Goal: Transaction & Acquisition: Book appointment/travel/reservation

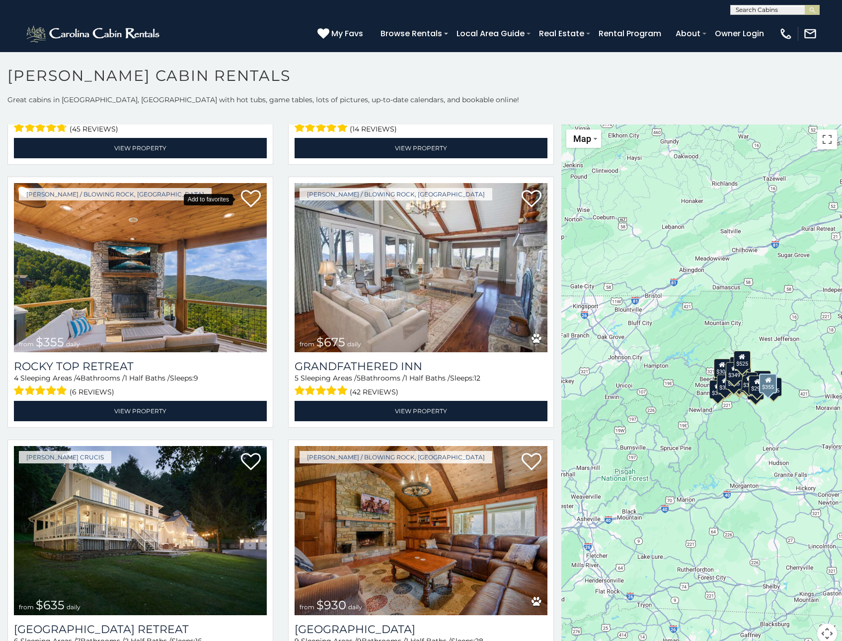
scroll to position [645, 0]
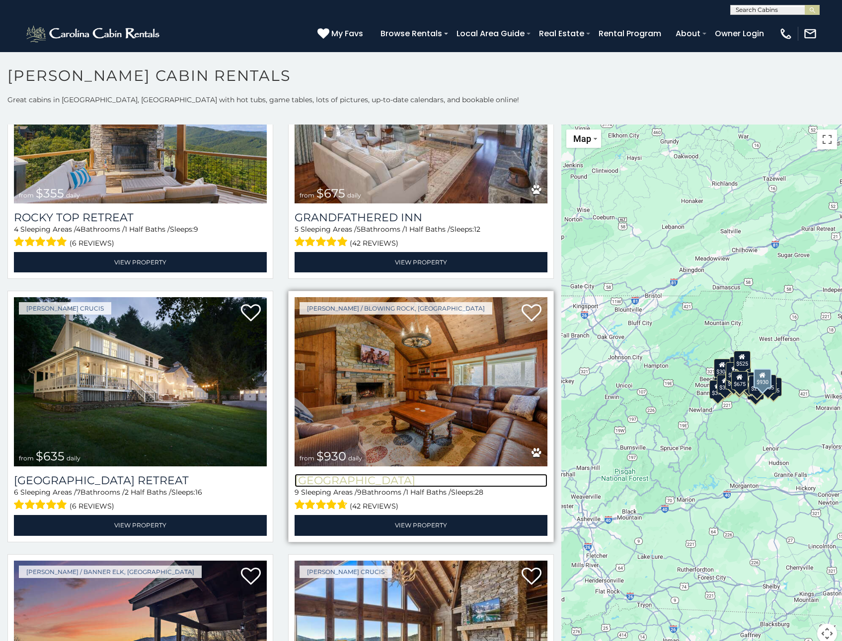
click at [406, 474] on h3 "[GEOGRAPHIC_DATA]" at bounding box center [420, 480] width 253 height 13
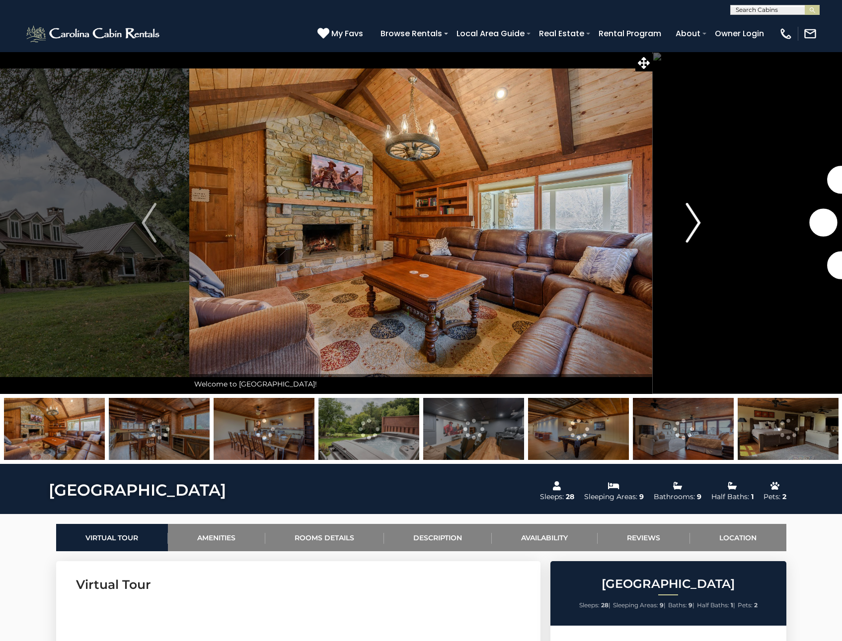
click at [695, 219] on img "Next" at bounding box center [692, 223] width 15 height 40
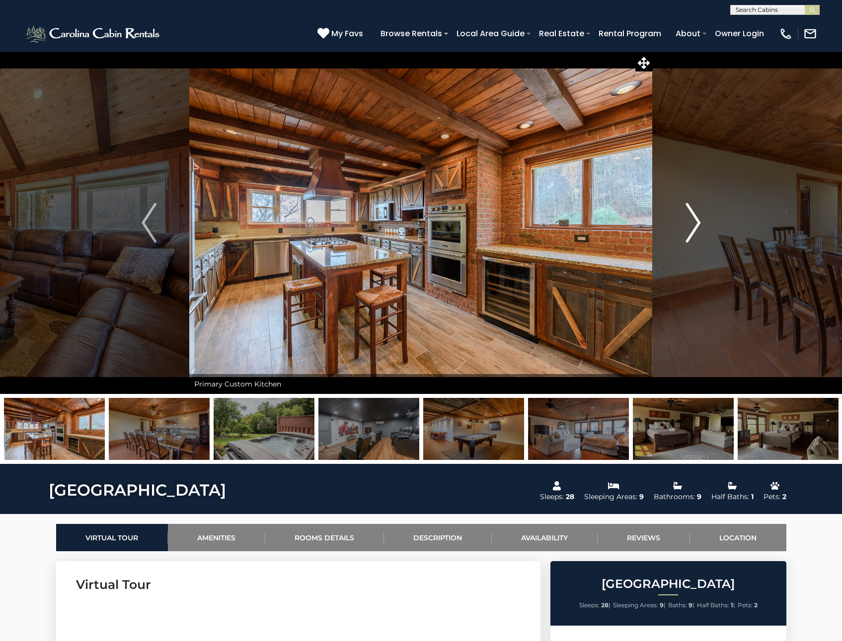
click at [695, 219] on img "Next" at bounding box center [692, 223] width 15 height 40
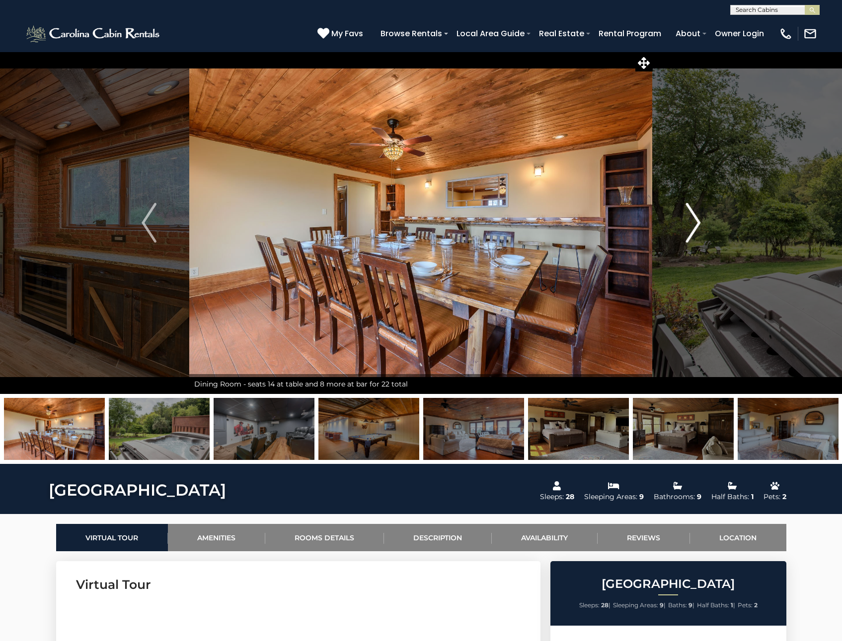
click at [695, 219] on img "Next" at bounding box center [692, 223] width 15 height 40
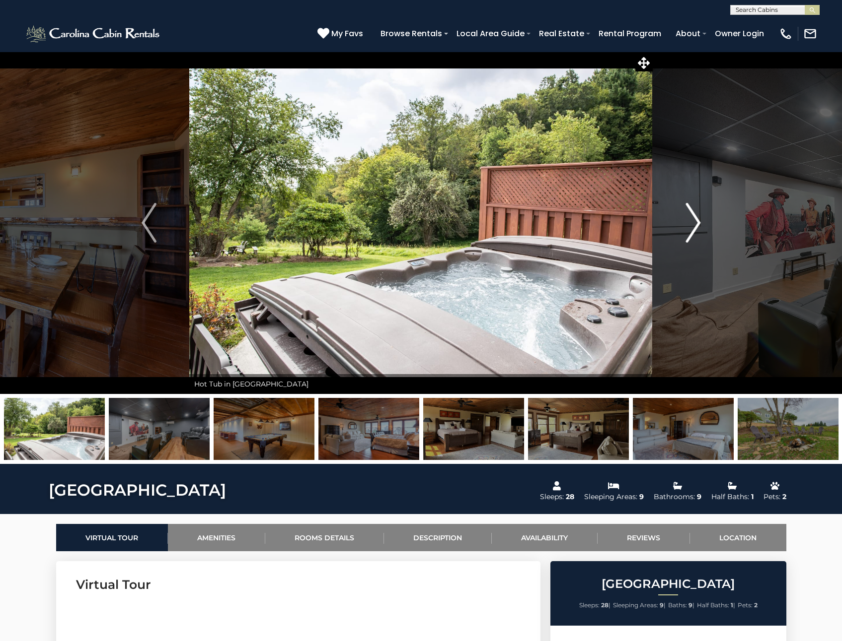
click at [695, 219] on img "Next" at bounding box center [692, 223] width 15 height 40
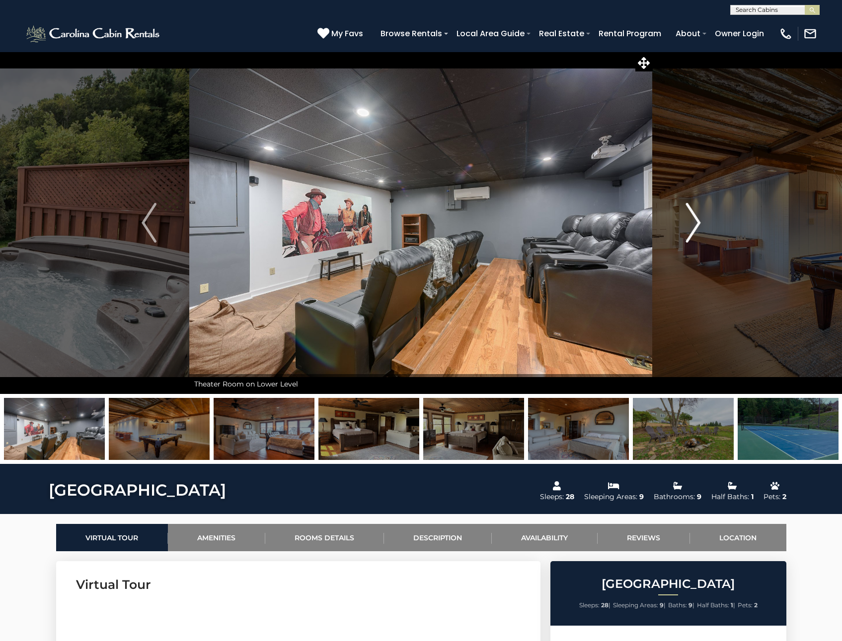
click at [695, 219] on img "Next" at bounding box center [692, 223] width 15 height 40
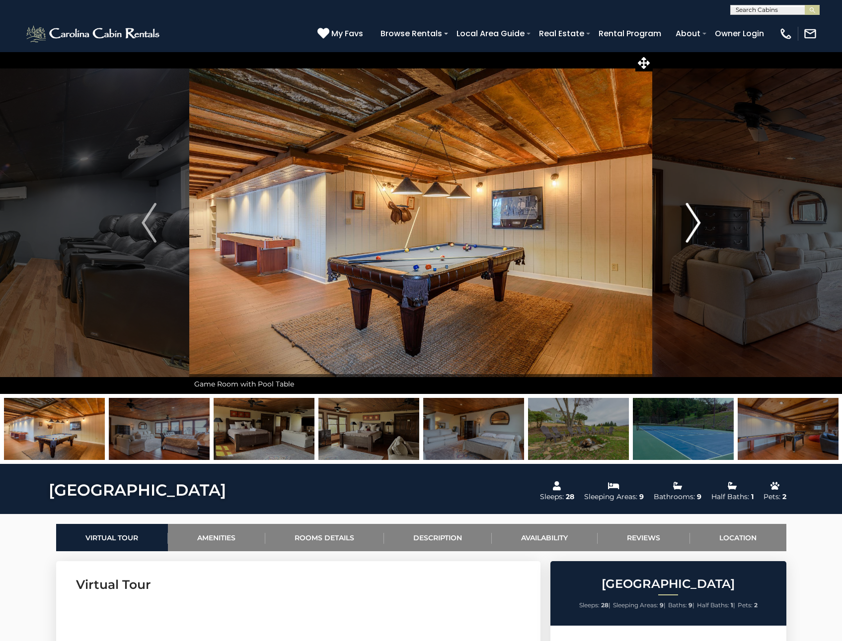
click at [695, 219] on img "Next" at bounding box center [692, 223] width 15 height 40
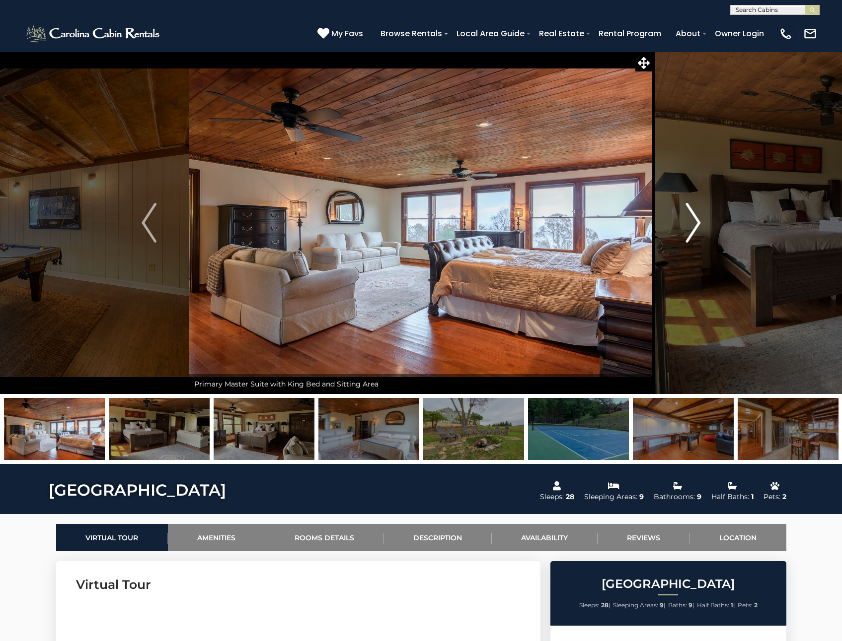
click at [695, 219] on img "Next" at bounding box center [692, 223] width 15 height 40
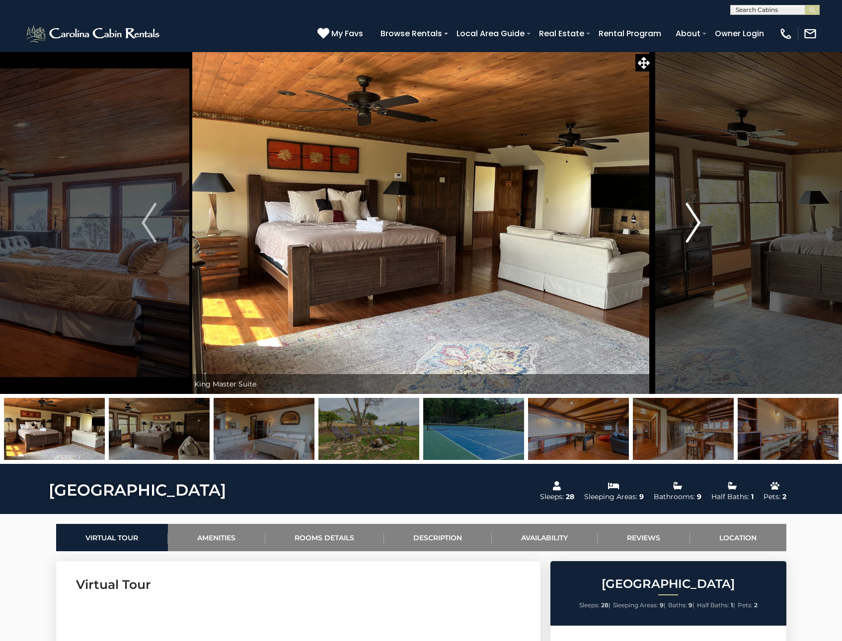
click at [695, 219] on img "Next" at bounding box center [692, 223] width 15 height 40
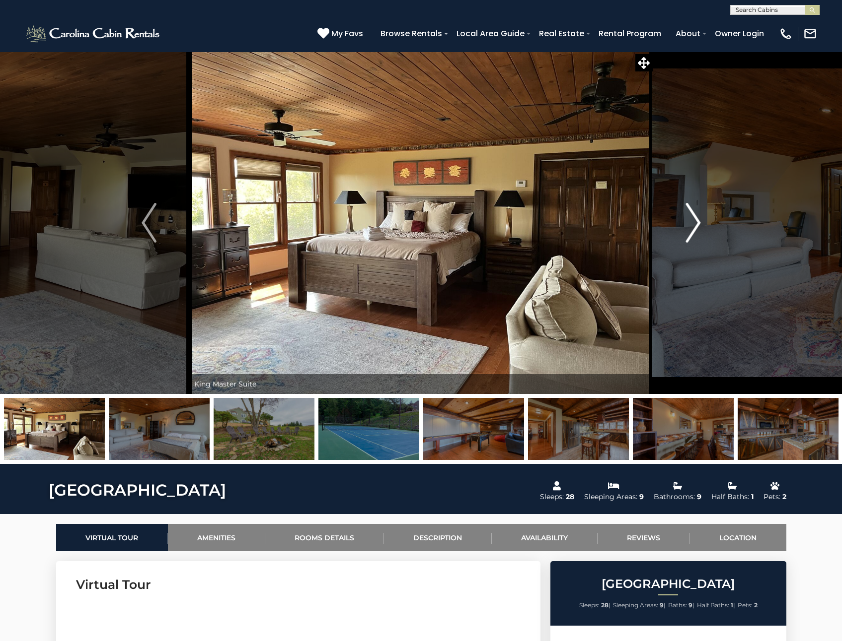
click at [695, 219] on img "Next" at bounding box center [692, 223] width 15 height 40
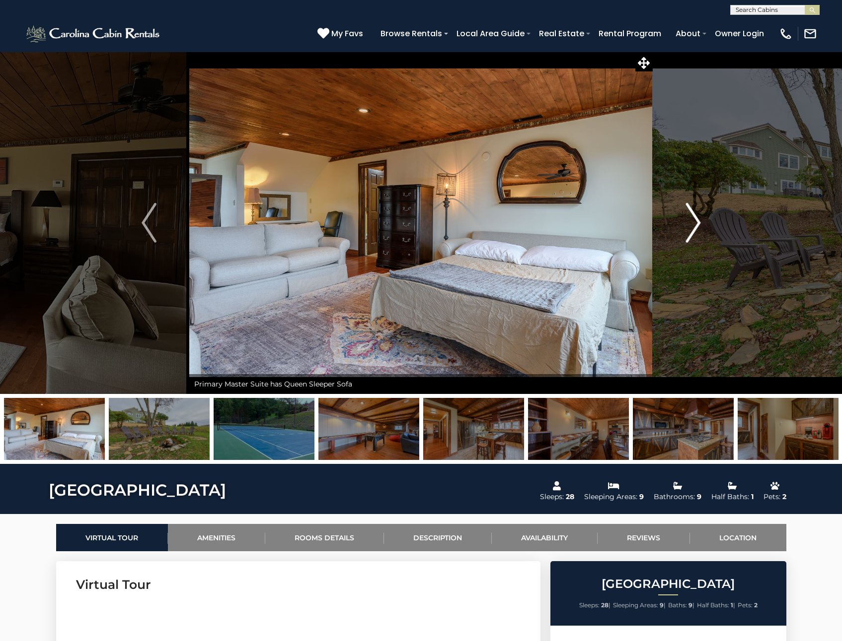
click at [695, 219] on img "Next" at bounding box center [692, 223] width 15 height 40
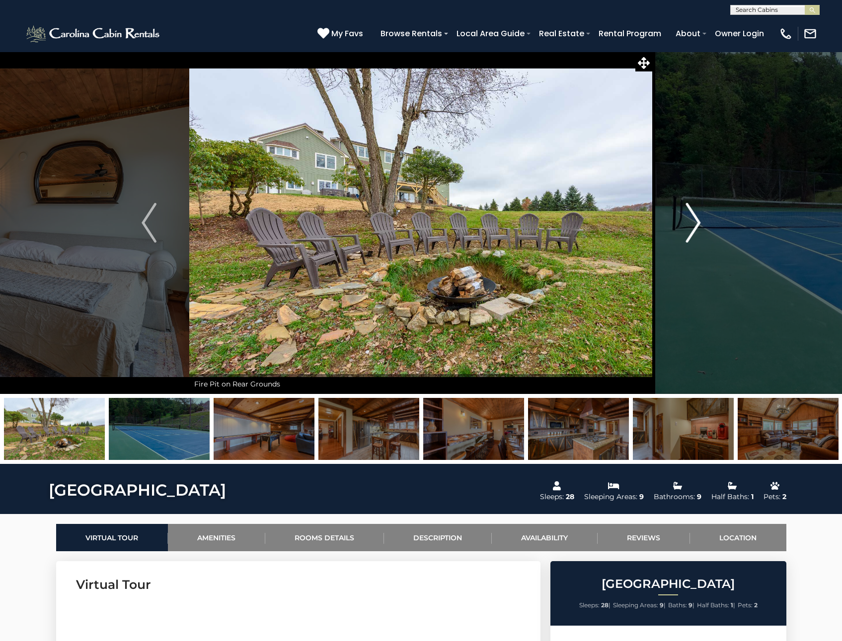
click at [695, 219] on img "Next" at bounding box center [692, 223] width 15 height 40
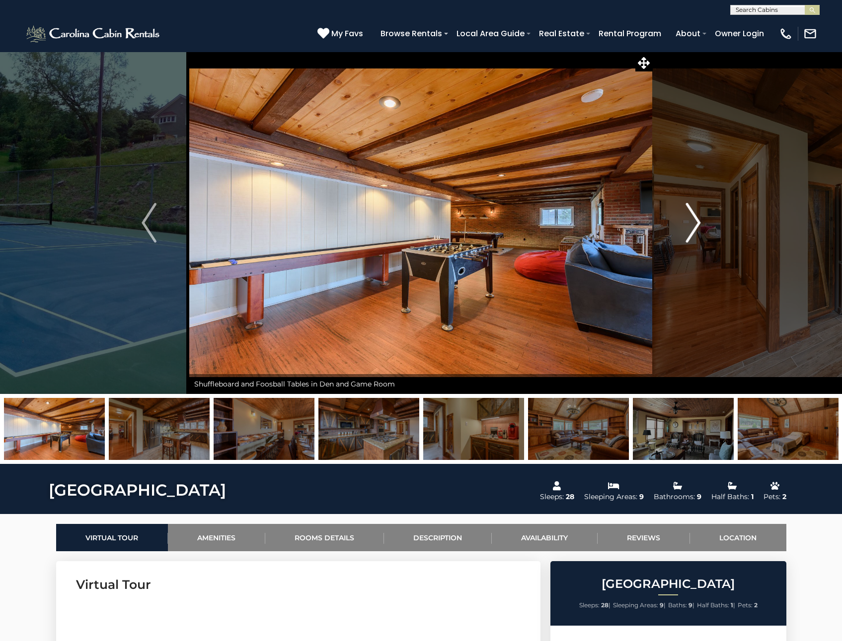
click at [695, 219] on img "Next" at bounding box center [692, 223] width 15 height 40
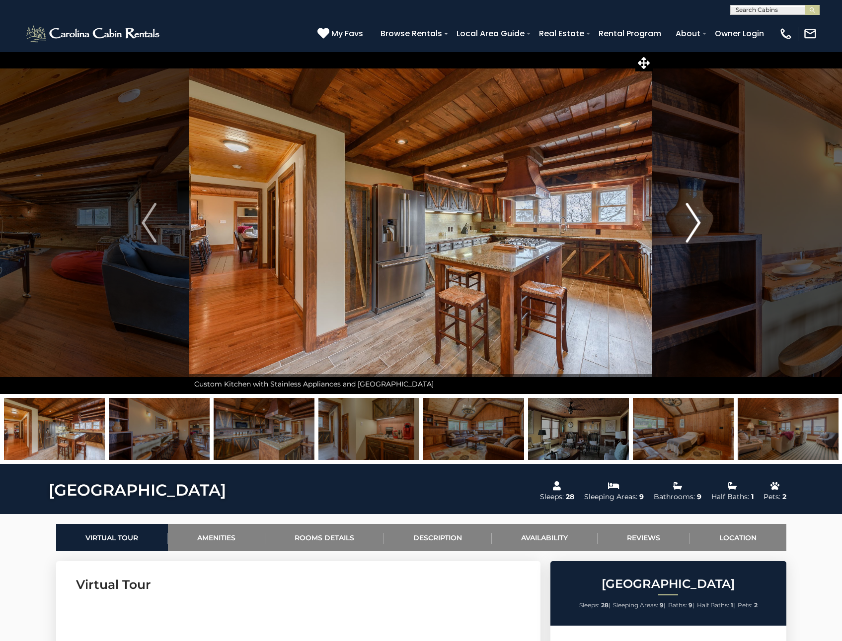
click at [693, 221] on img "Next" at bounding box center [692, 223] width 15 height 40
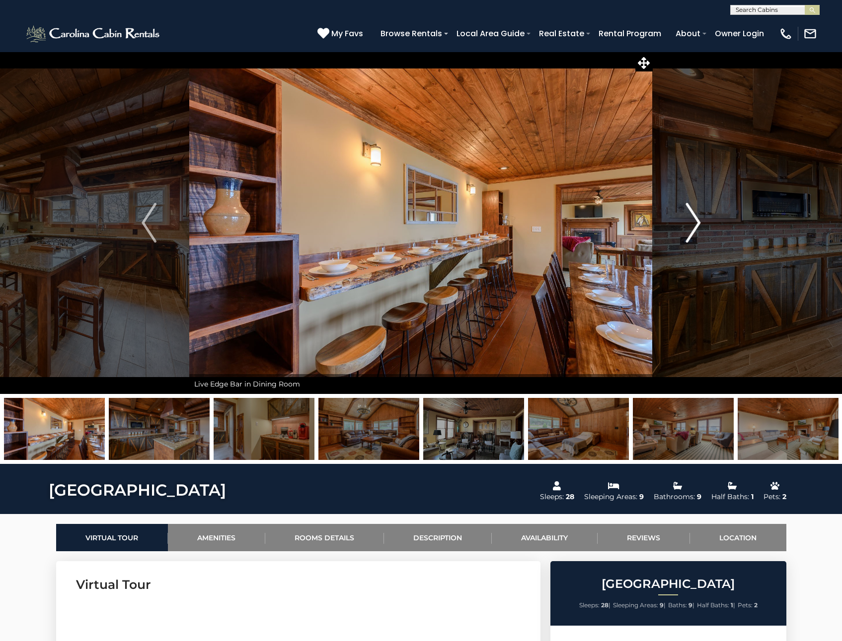
click at [693, 221] on img "Next" at bounding box center [692, 223] width 15 height 40
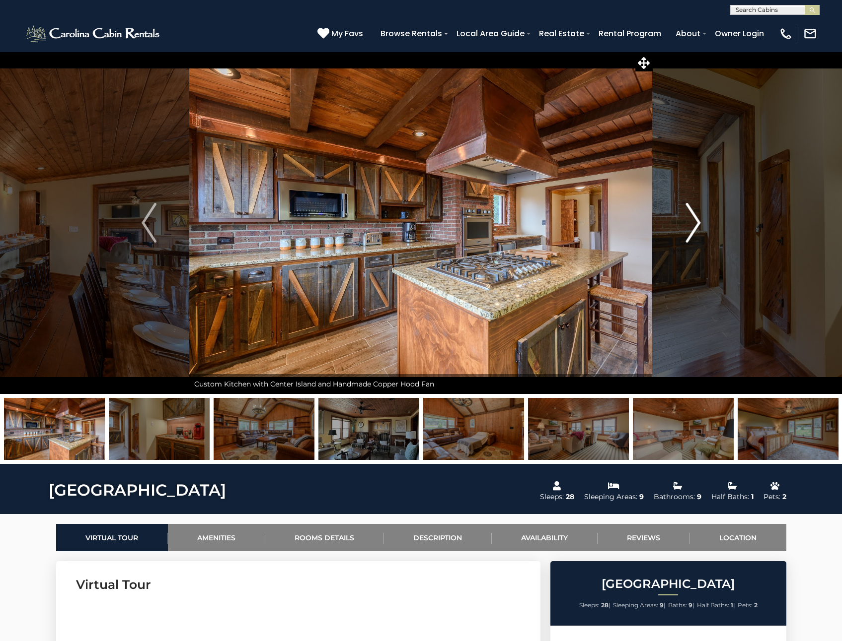
click at [693, 221] on img "Next" at bounding box center [692, 223] width 15 height 40
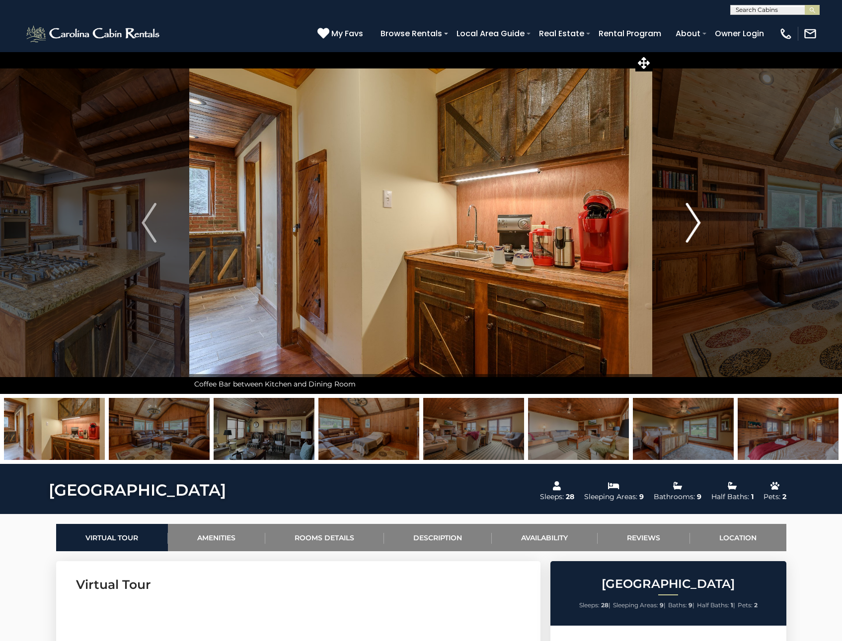
click at [693, 221] on img "Next" at bounding box center [692, 223] width 15 height 40
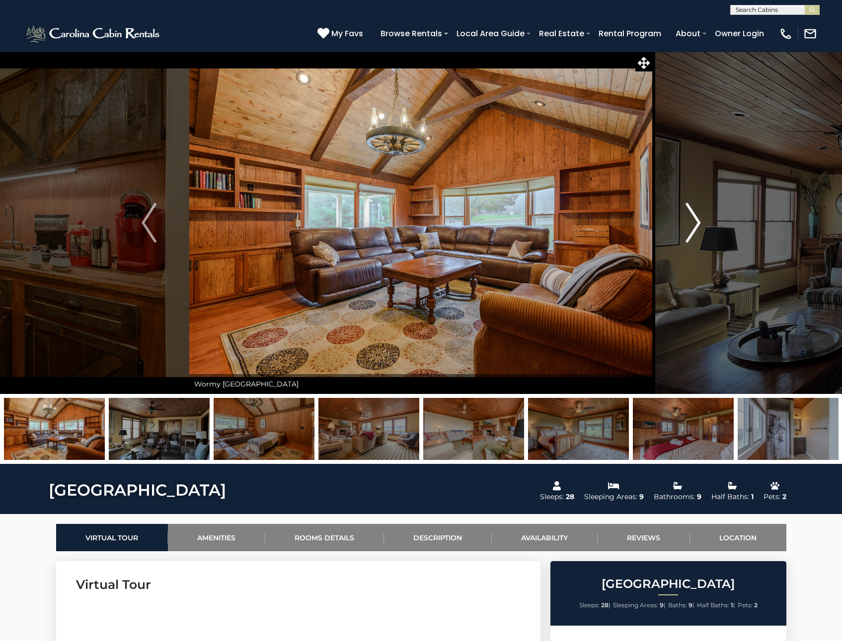
click at [693, 221] on img "Next" at bounding box center [692, 223] width 15 height 40
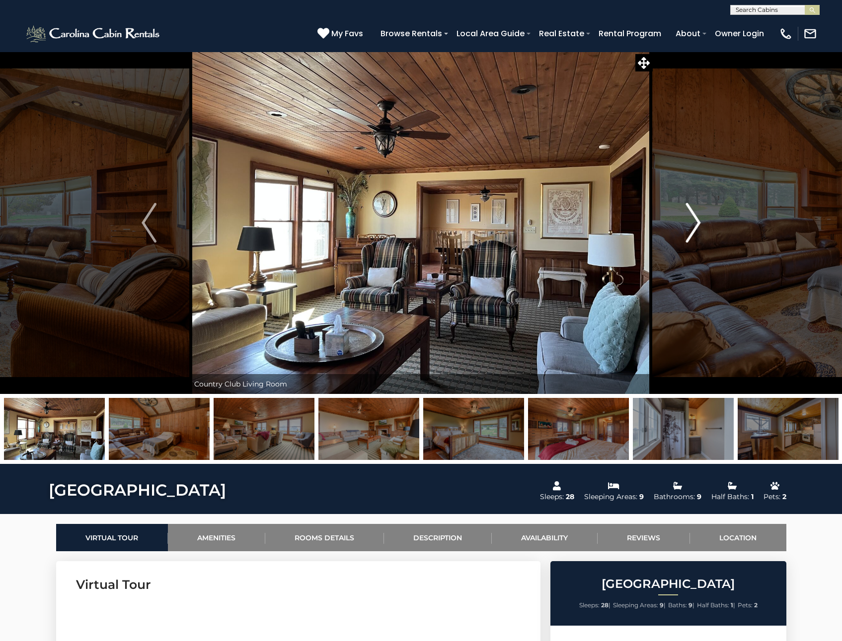
click at [693, 221] on img "Next" at bounding box center [692, 223] width 15 height 40
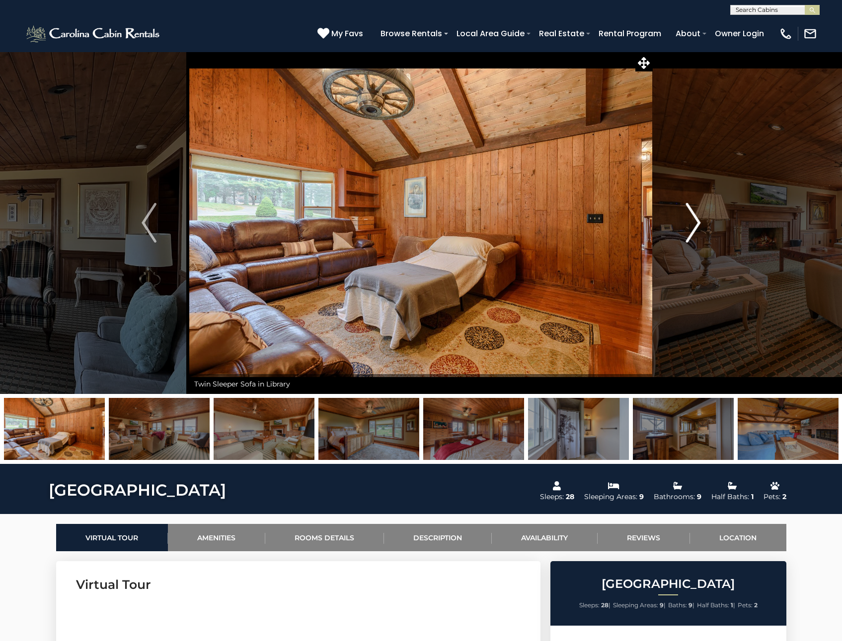
click at [693, 221] on img "Next" at bounding box center [692, 223] width 15 height 40
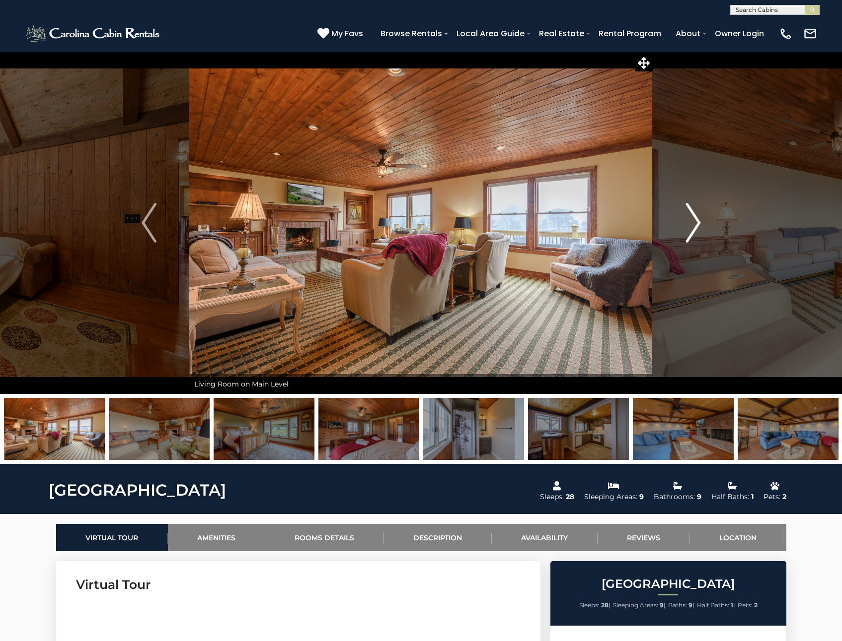
click at [693, 221] on img "Next" at bounding box center [692, 223] width 15 height 40
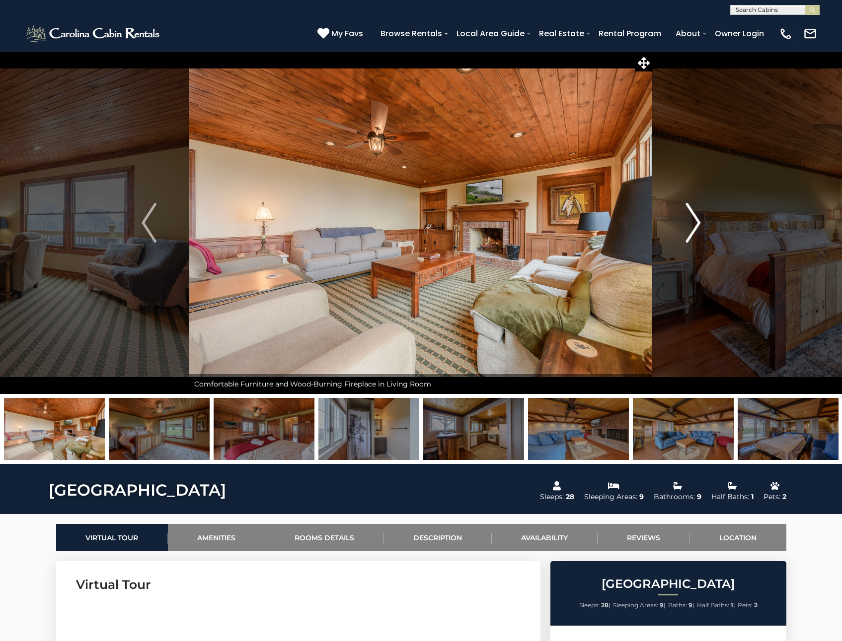
click at [693, 221] on img "Next" at bounding box center [692, 223] width 15 height 40
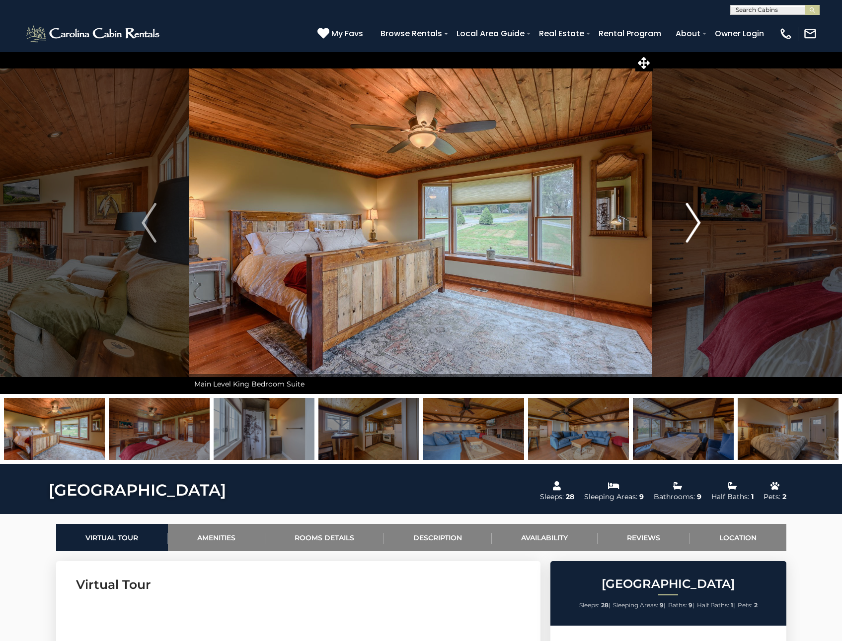
click at [693, 221] on img "Next" at bounding box center [692, 223] width 15 height 40
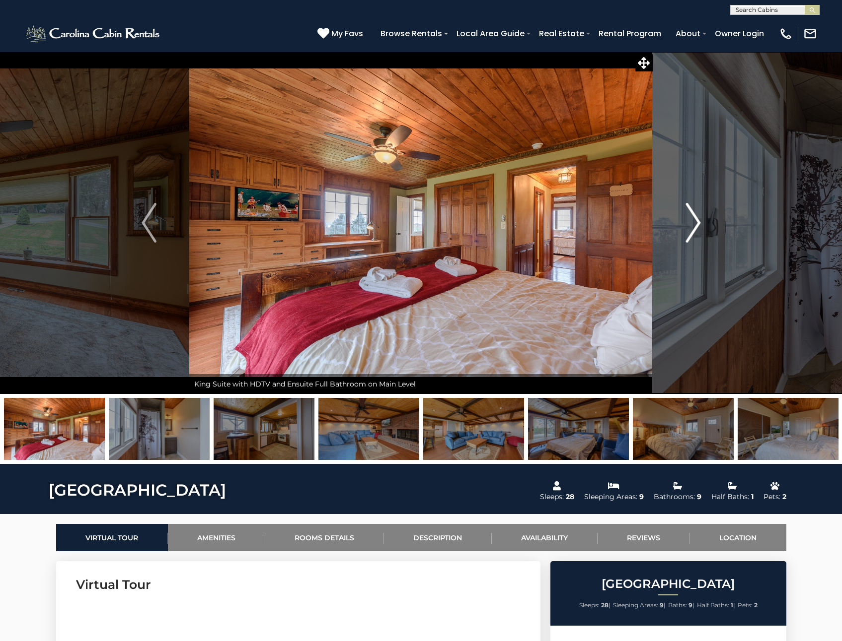
click at [693, 221] on img "Next" at bounding box center [692, 223] width 15 height 40
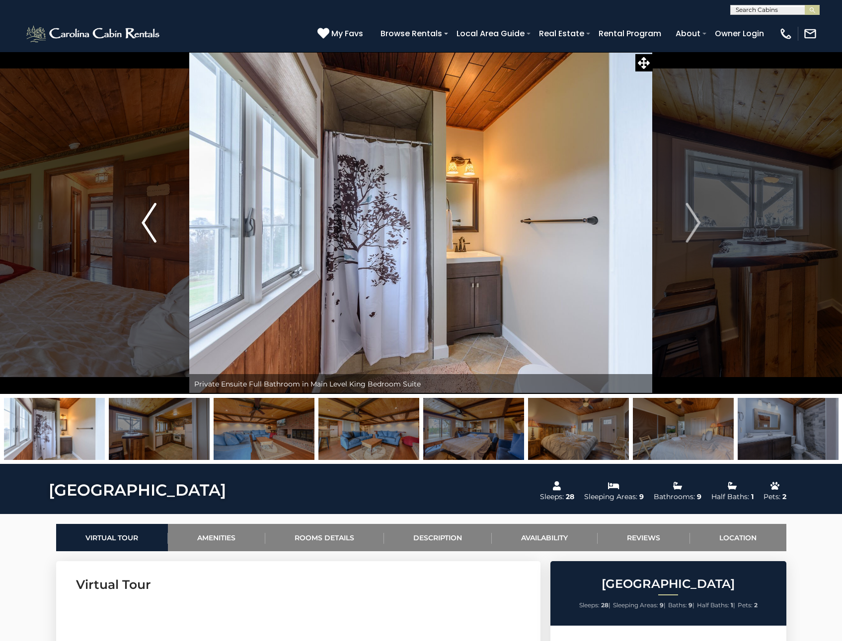
click at [146, 214] on img "Previous" at bounding box center [149, 223] width 15 height 40
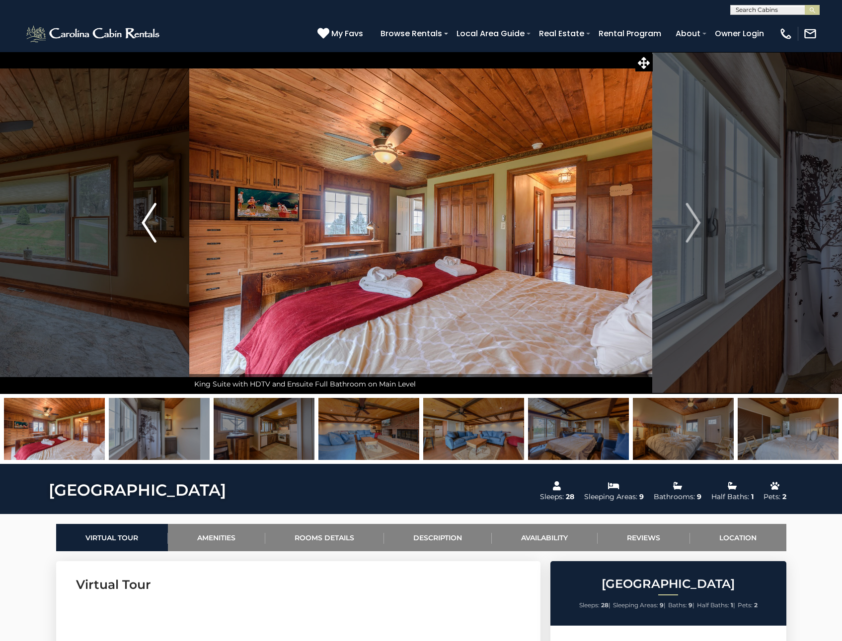
click at [142, 221] on img "Previous" at bounding box center [149, 223] width 15 height 40
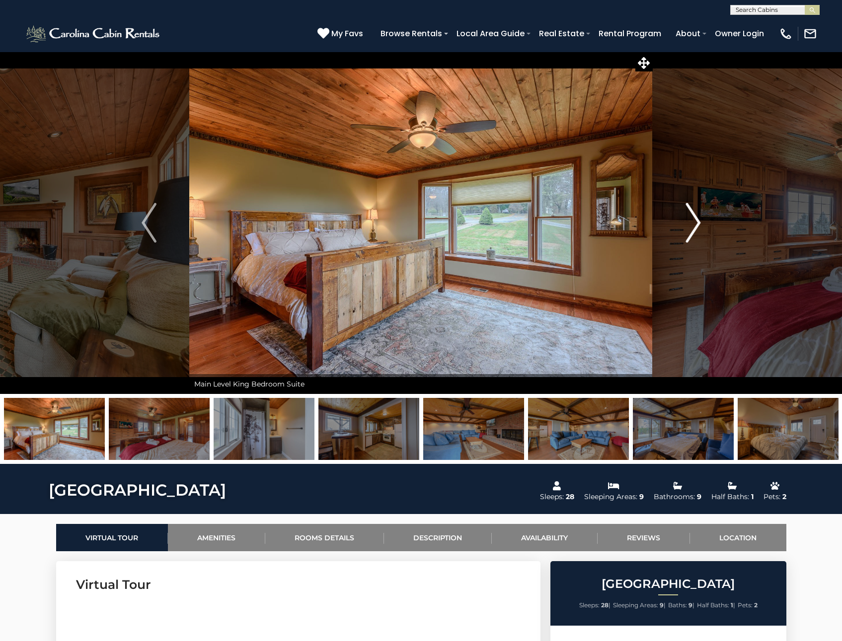
click at [697, 223] on img "Next" at bounding box center [692, 223] width 15 height 40
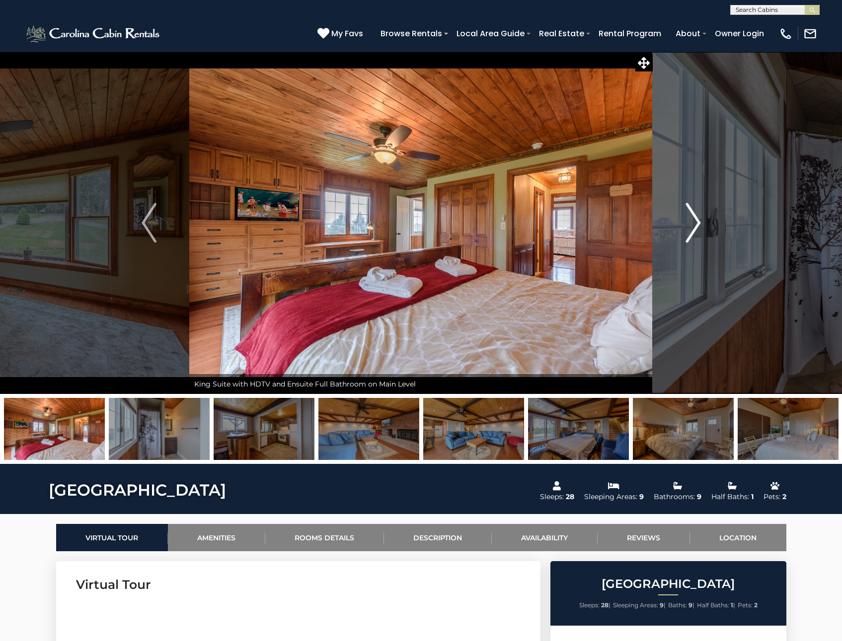
click at [696, 223] on img "Next" at bounding box center [692, 223] width 15 height 40
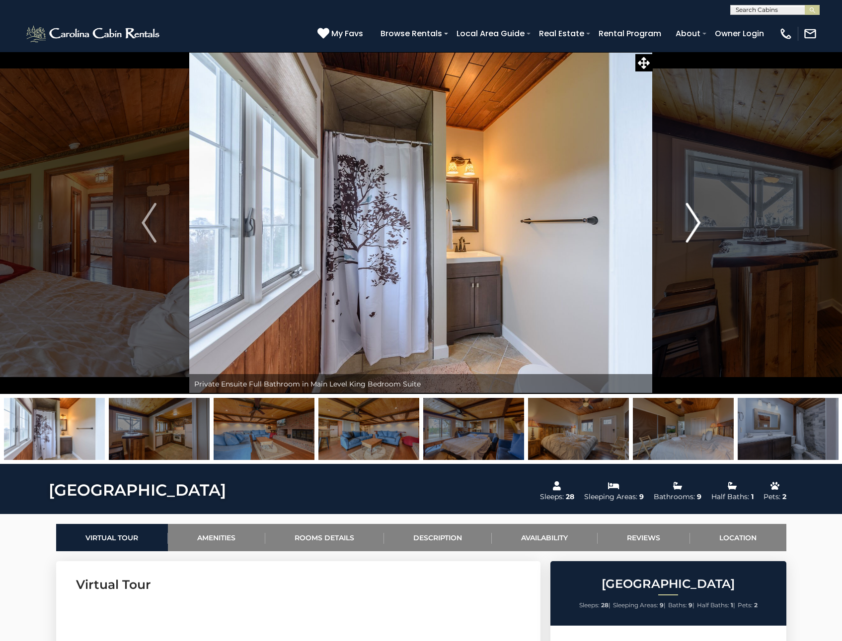
click at [696, 223] on img "Next" at bounding box center [692, 223] width 15 height 40
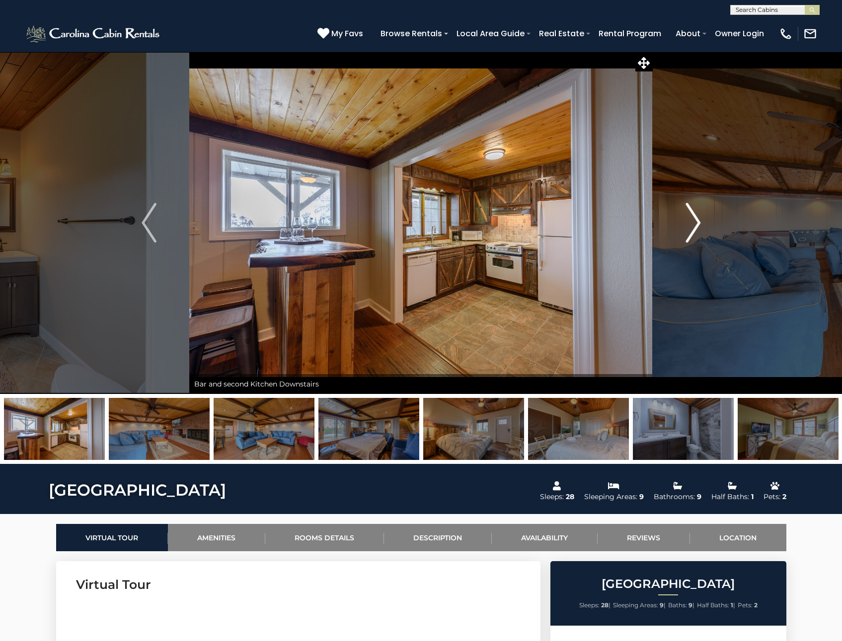
click at [696, 223] on img "Next" at bounding box center [692, 223] width 15 height 40
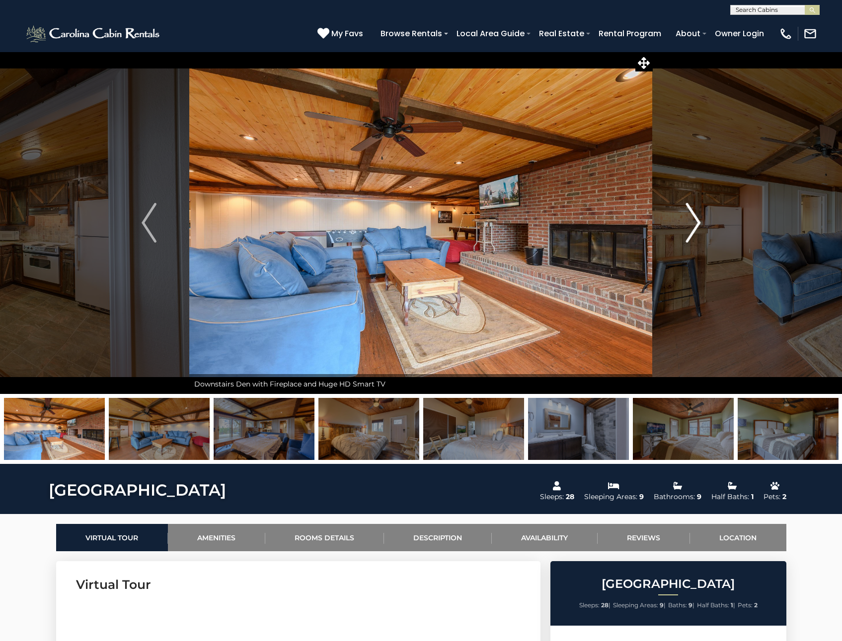
click at [696, 223] on img "Next" at bounding box center [692, 223] width 15 height 40
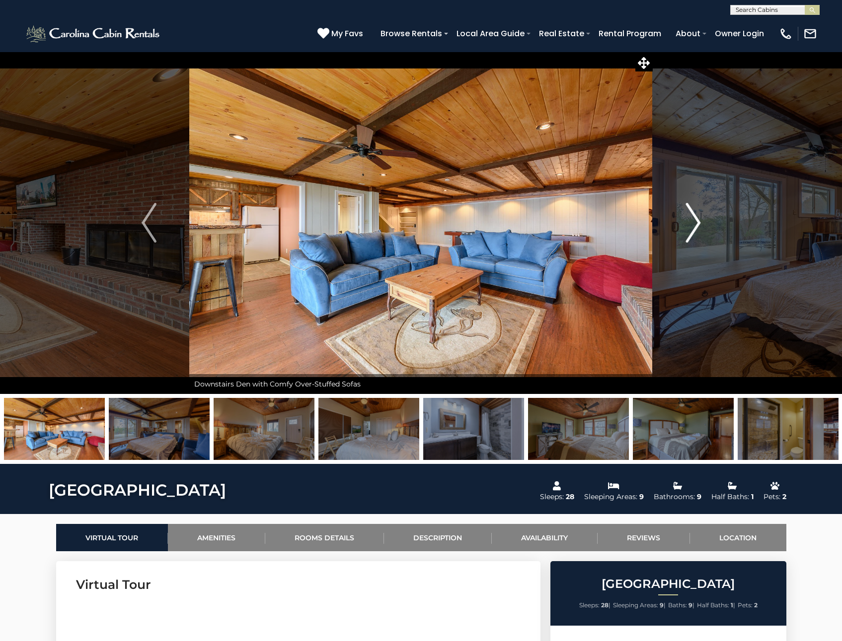
click at [696, 223] on img "Next" at bounding box center [692, 223] width 15 height 40
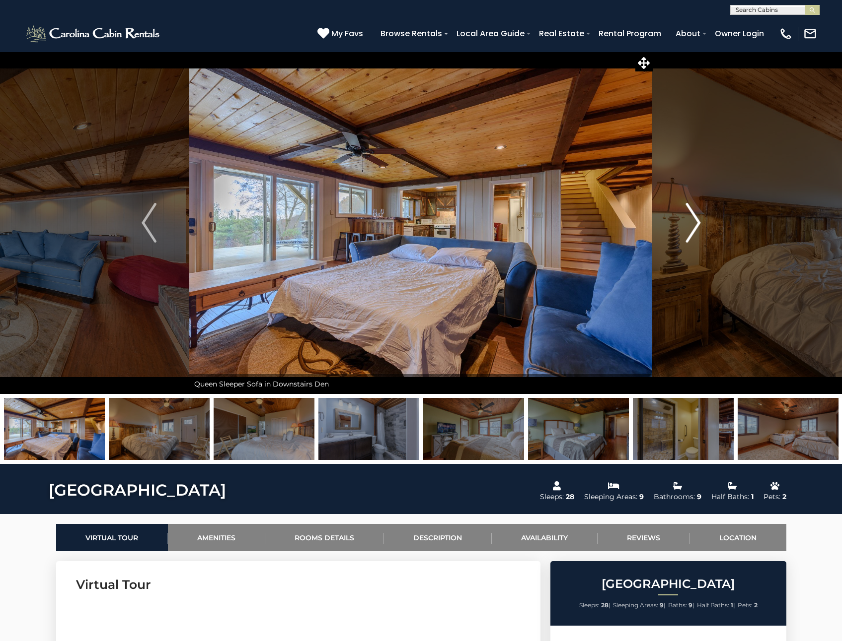
click at [696, 223] on img "Next" at bounding box center [692, 223] width 15 height 40
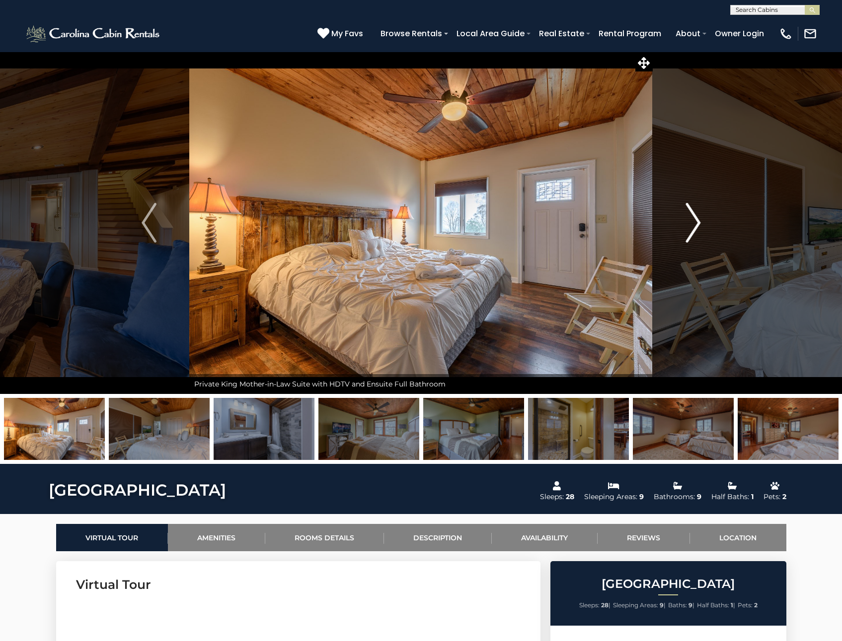
click at [696, 223] on img "Next" at bounding box center [692, 223] width 15 height 40
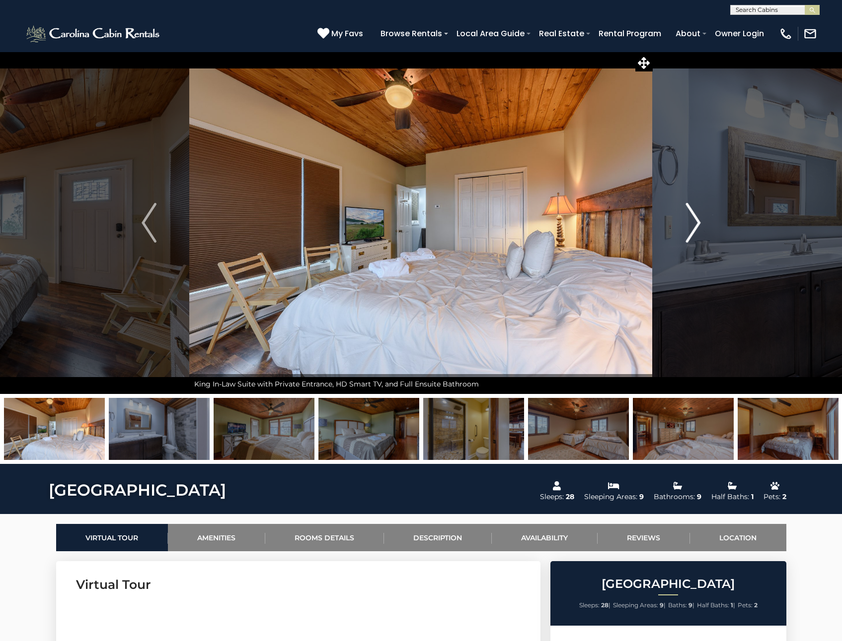
click at [696, 223] on img "Next" at bounding box center [692, 223] width 15 height 40
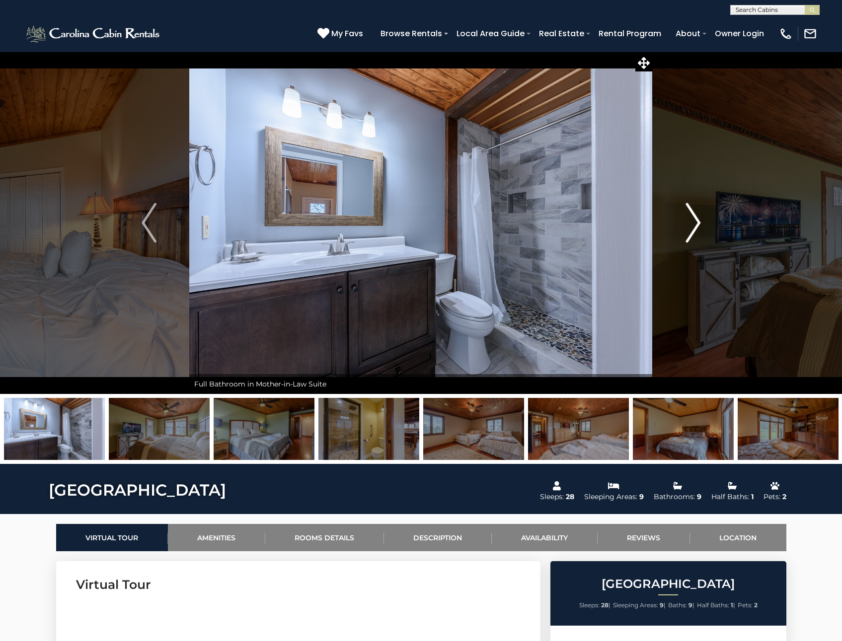
click at [696, 223] on img "Next" at bounding box center [692, 223] width 15 height 40
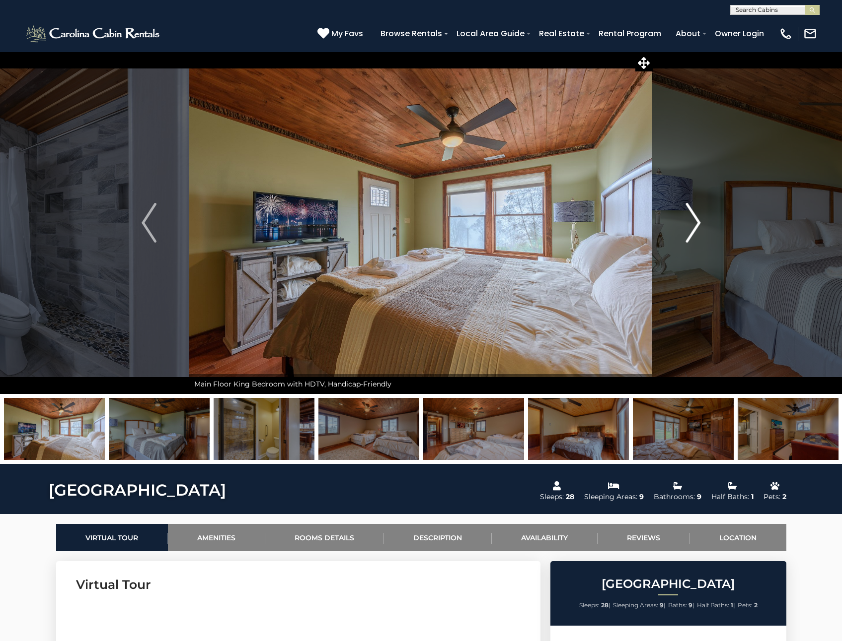
click at [696, 223] on img "Next" at bounding box center [692, 223] width 15 height 40
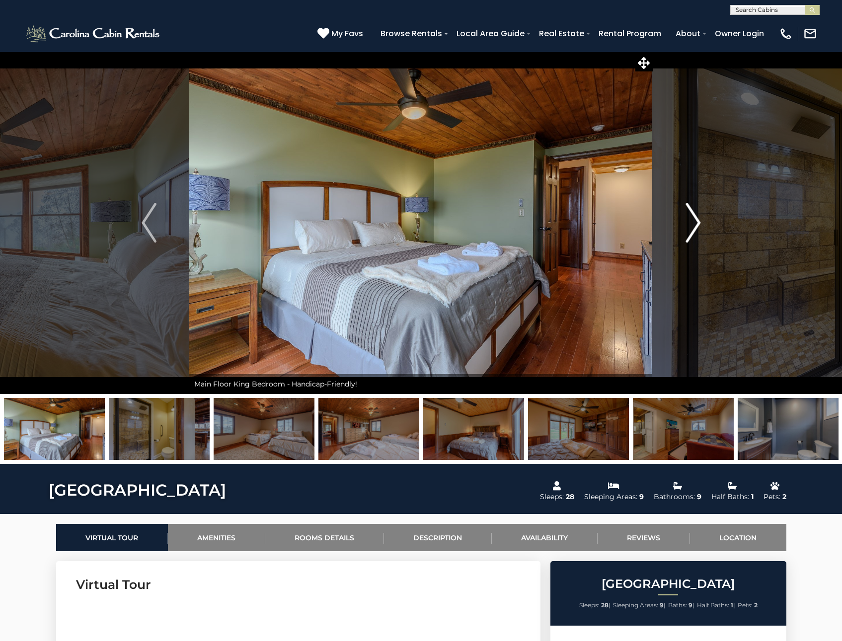
click at [696, 223] on img "Next" at bounding box center [692, 223] width 15 height 40
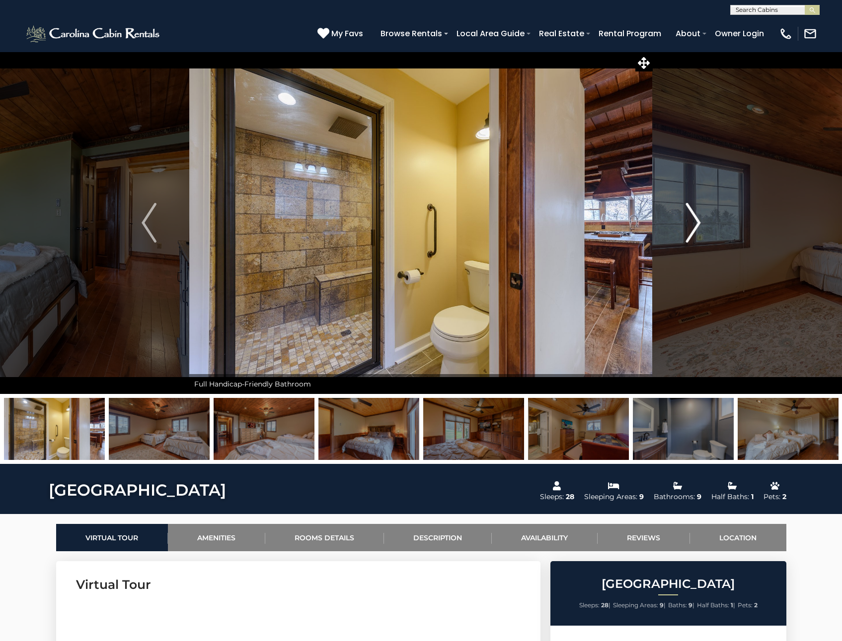
click at [696, 223] on img "Next" at bounding box center [692, 223] width 15 height 40
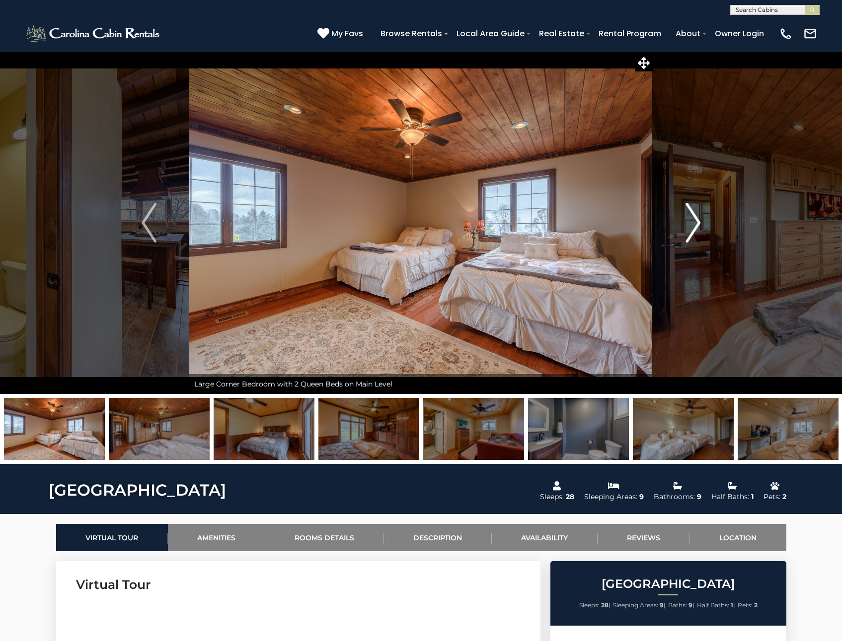
click at [696, 223] on img "Next" at bounding box center [692, 223] width 15 height 40
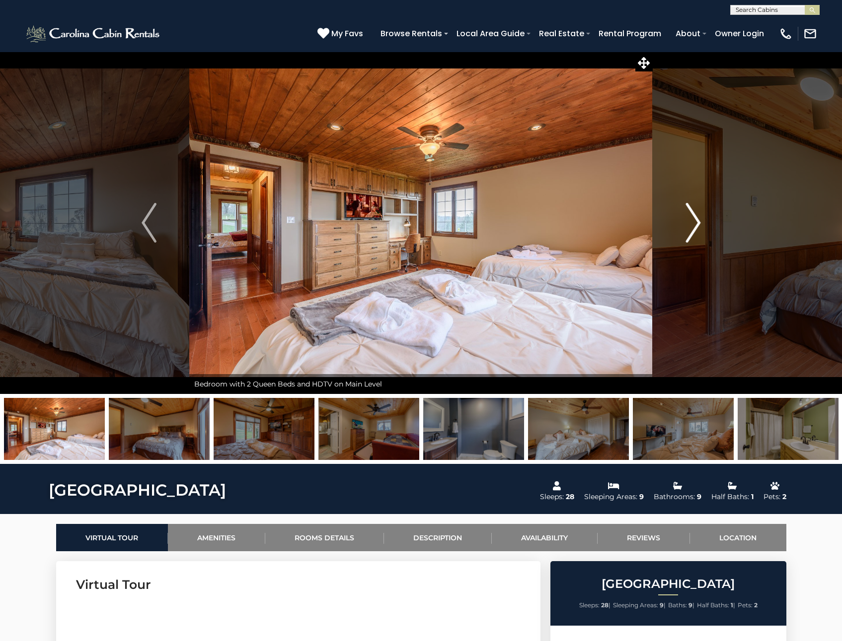
click at [696, 223] on img "Next" at bounding box center [692, 223] width 15 height 40
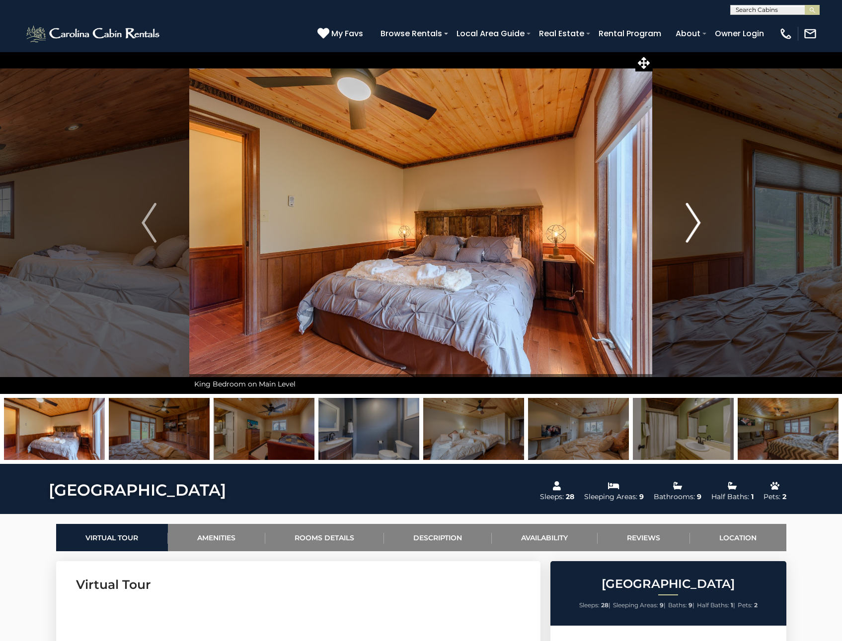
click at [695, 224] on img "Next" at bounding box center [692, 223] width 15 height 40
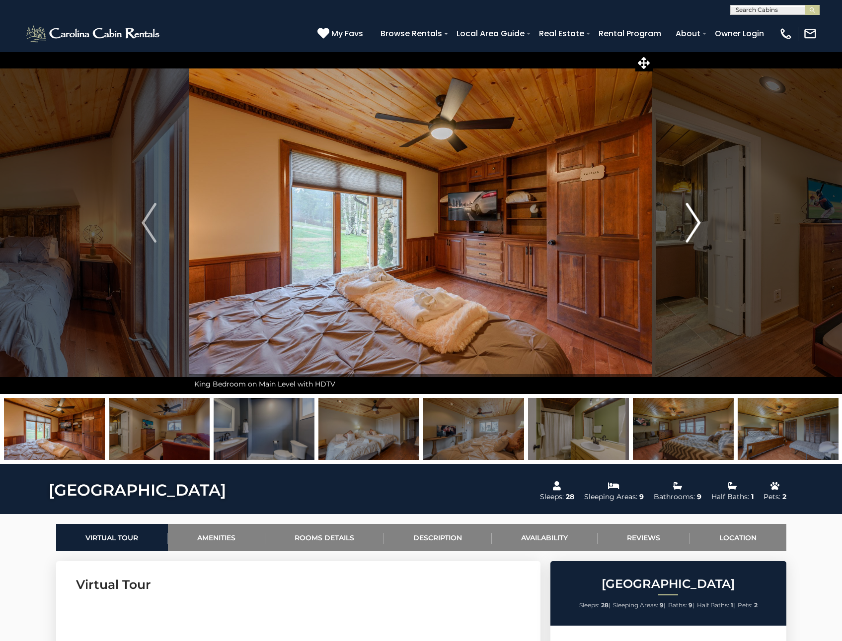
click at [695, 224] on img "Next" at bounding box center [692, 223] width 15 height 40
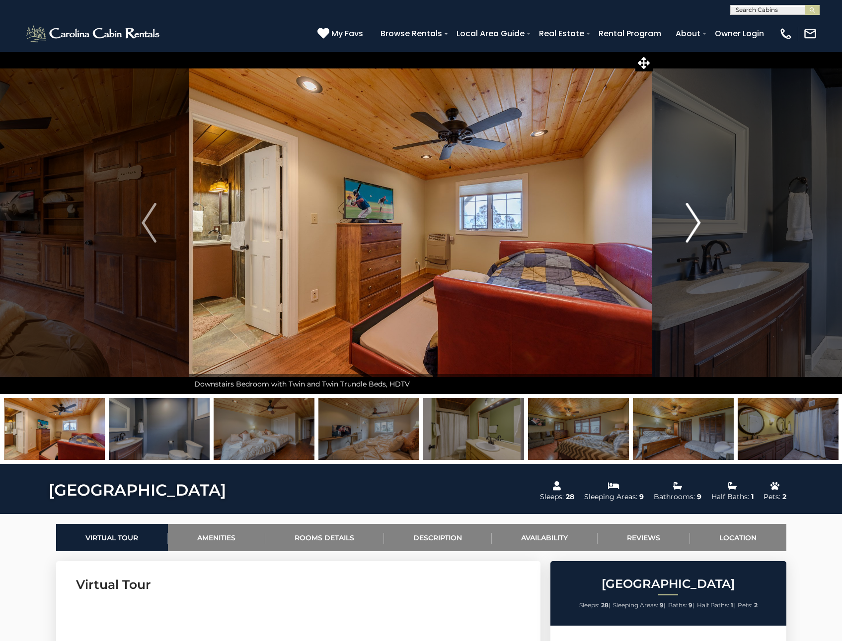
click at [695, 224] on img "Next" at bounding box center [692, 223] width 15 height 40
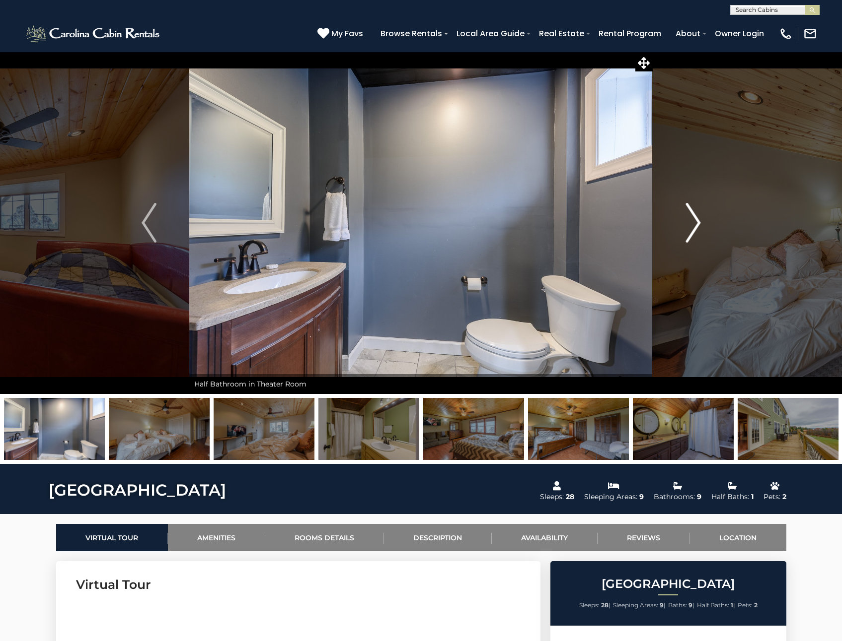
click at [695, 224] on img "Next" at bounding box center [692, 223] width 15 height 40
